Goal: Task Accomplishment & Management: Manage account settings

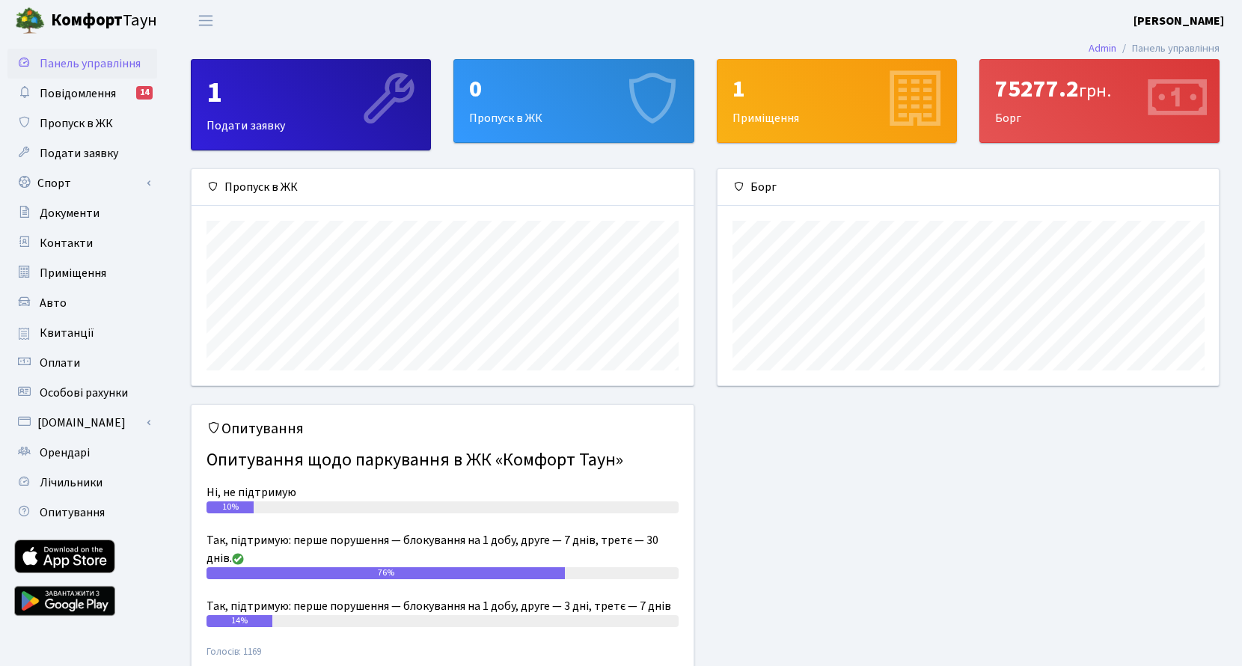
scroll to position [216, 501]
click at [61, 191] on link "Спорт" at bounding box center [82, 183] width 150 height 30
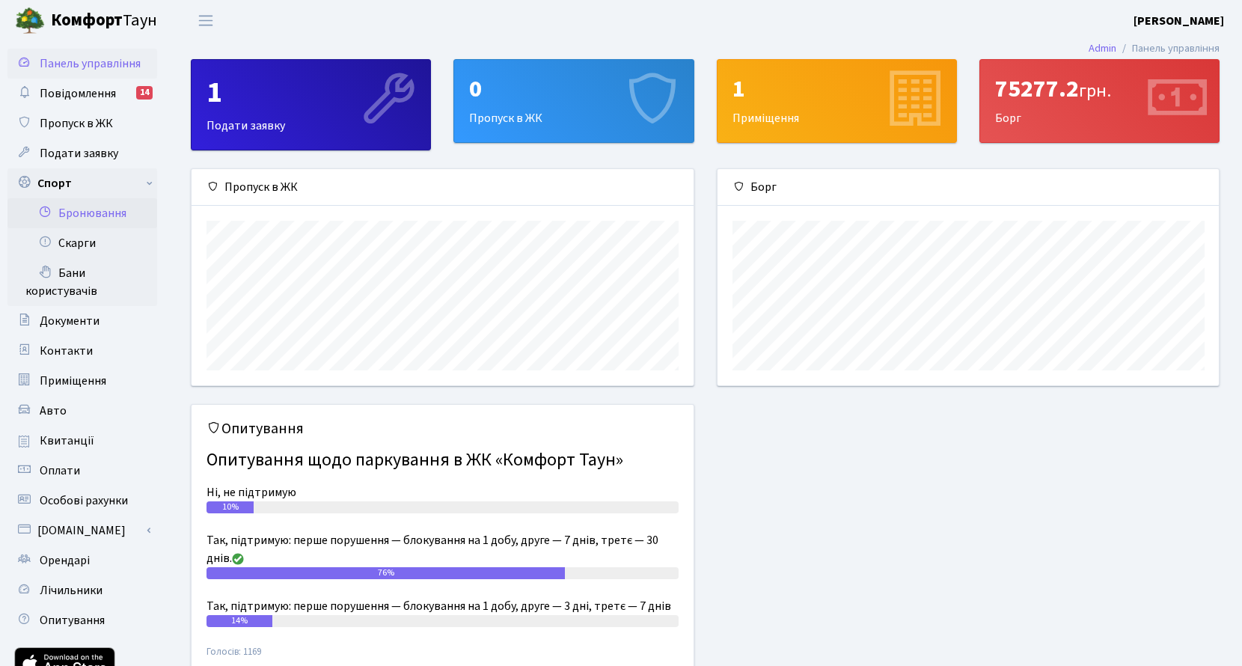
click at [94, 219] on link "Бронювання" at bounding box center [82, 213] width 150 height 30
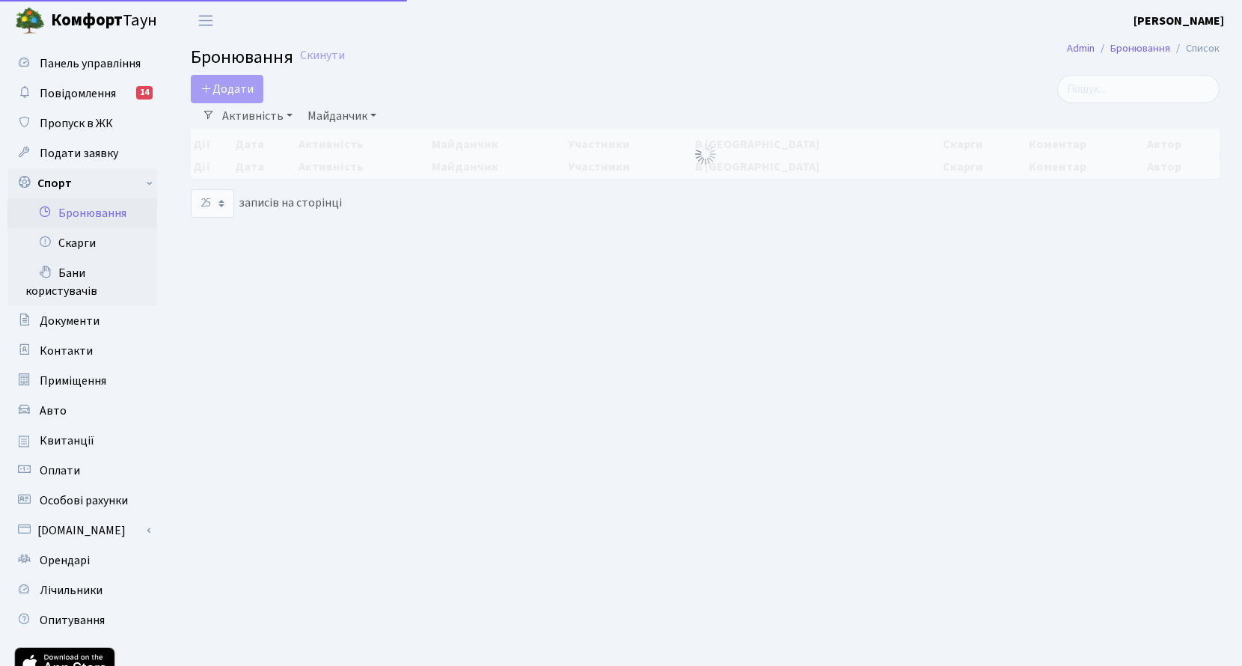
select select "25"
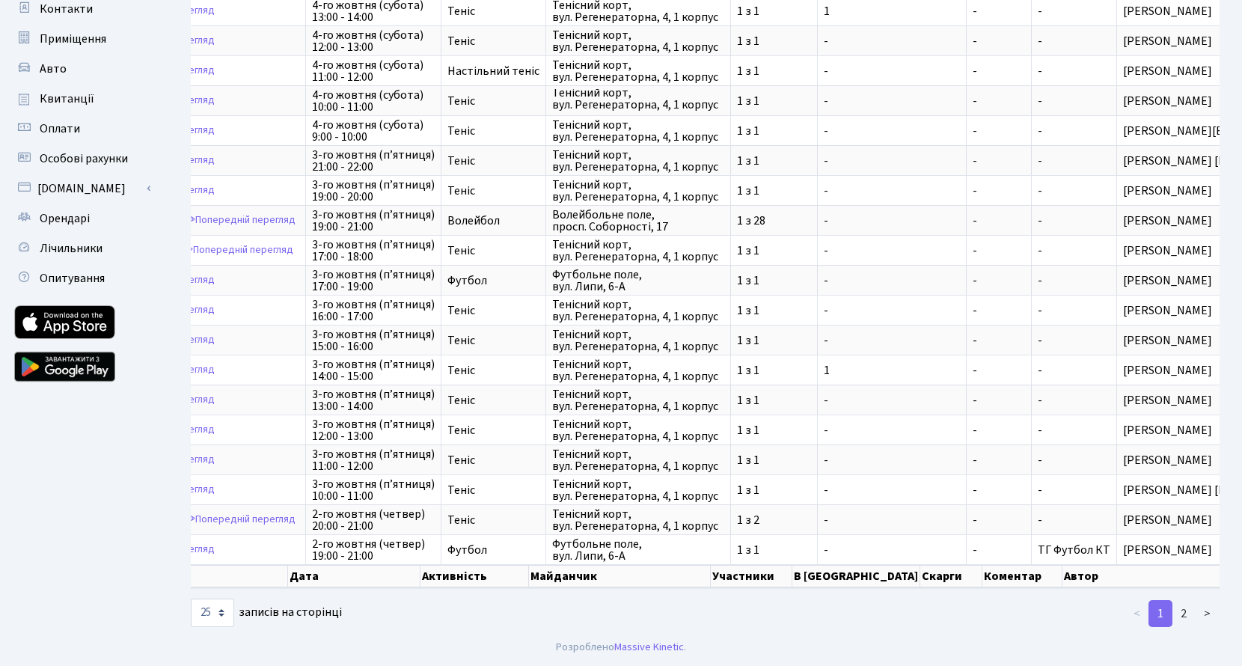
scroll to position [0, 123]
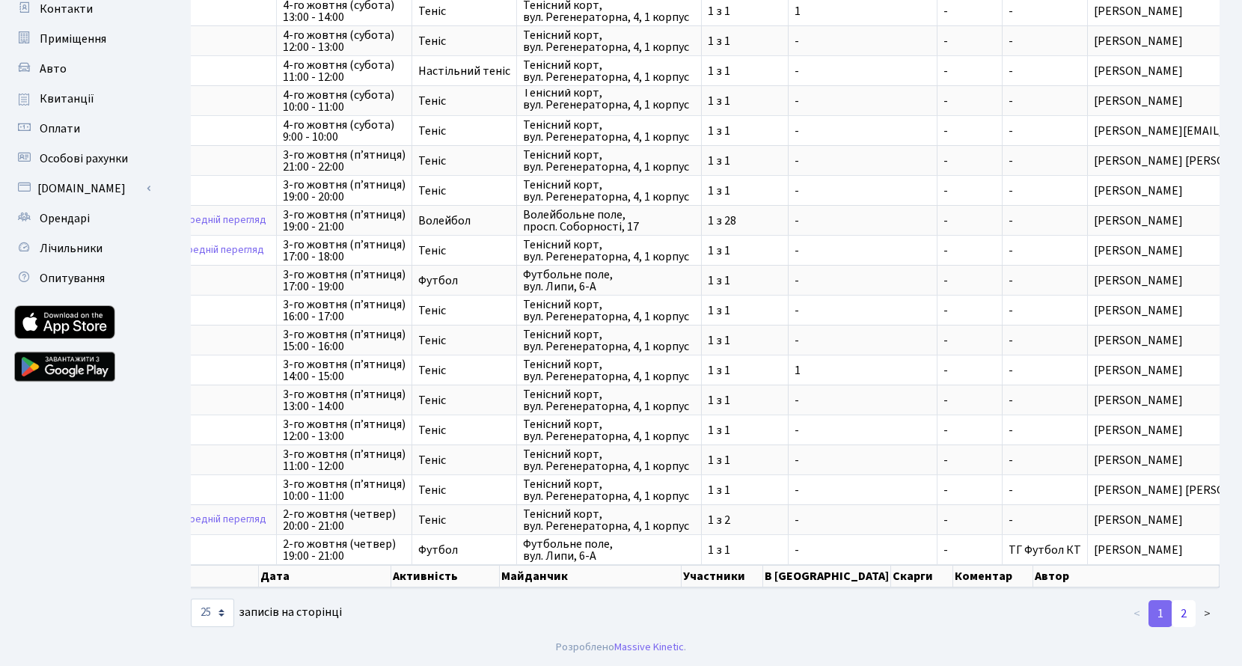
click at [1181, 614] on link "2" at bounding box center [1184, 613] width 24 height 27
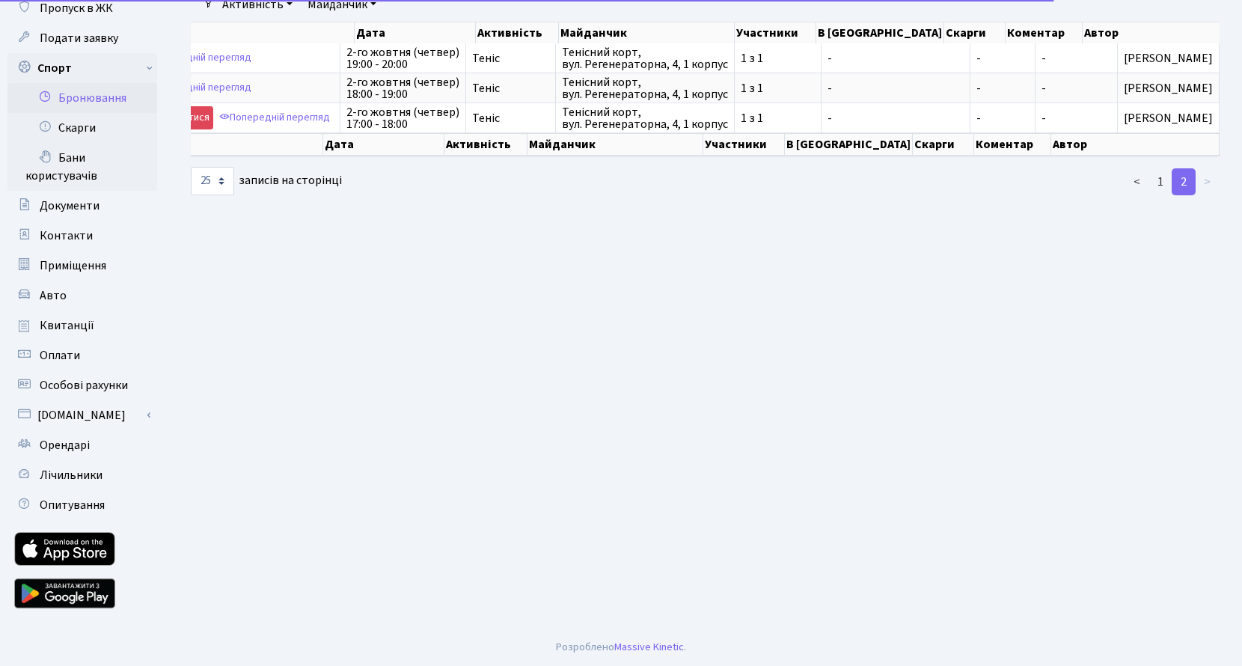
scroll to position [115, 0]
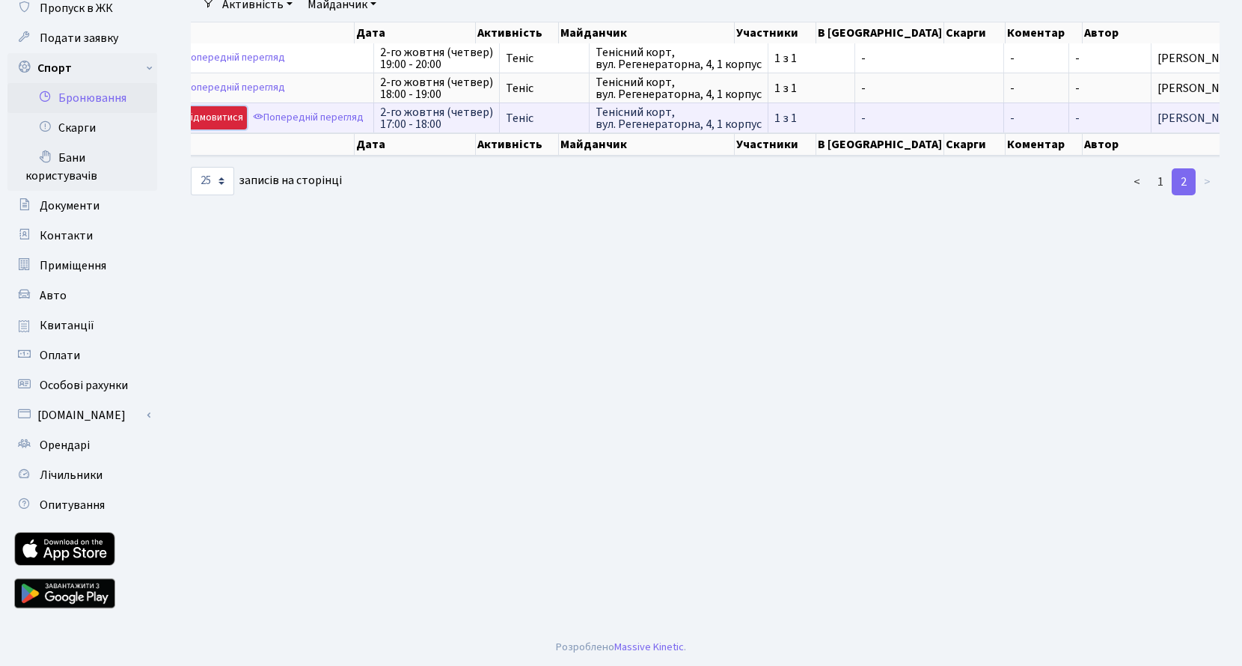
click at [213, 117] on link "Відмовитися" at bounding box center [209, 117] width 76 height 23
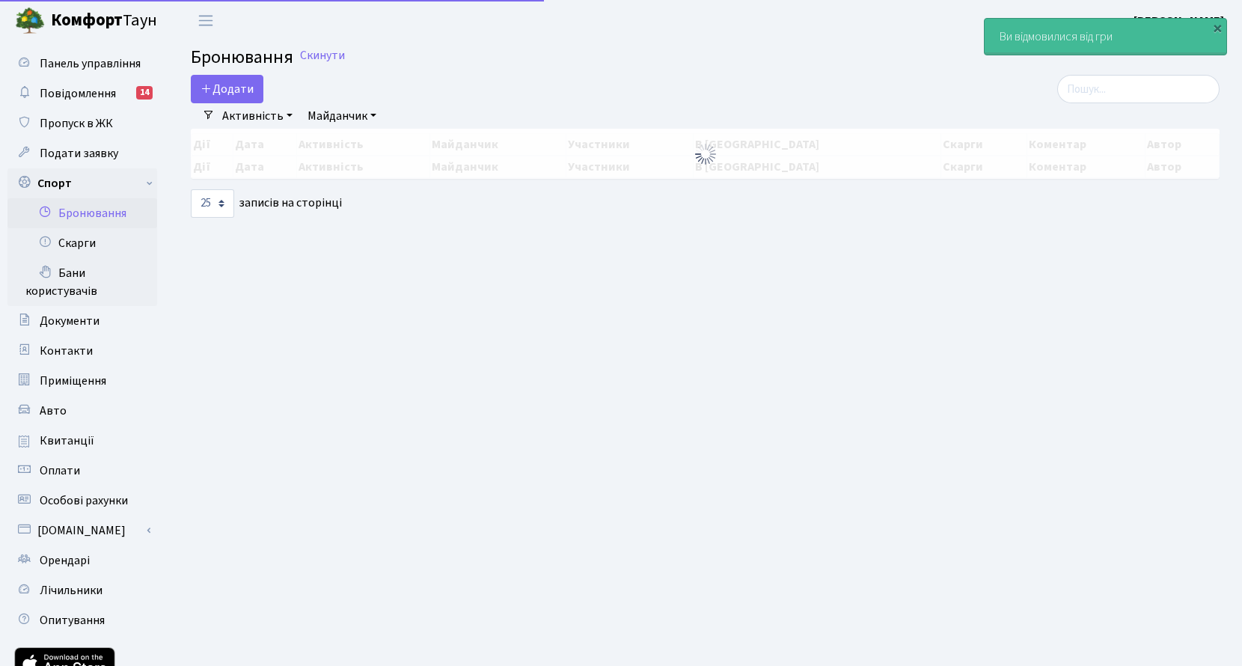
select select "25"
